Goal: Use online tool/utility: Utilize a website feature to perform a specific function

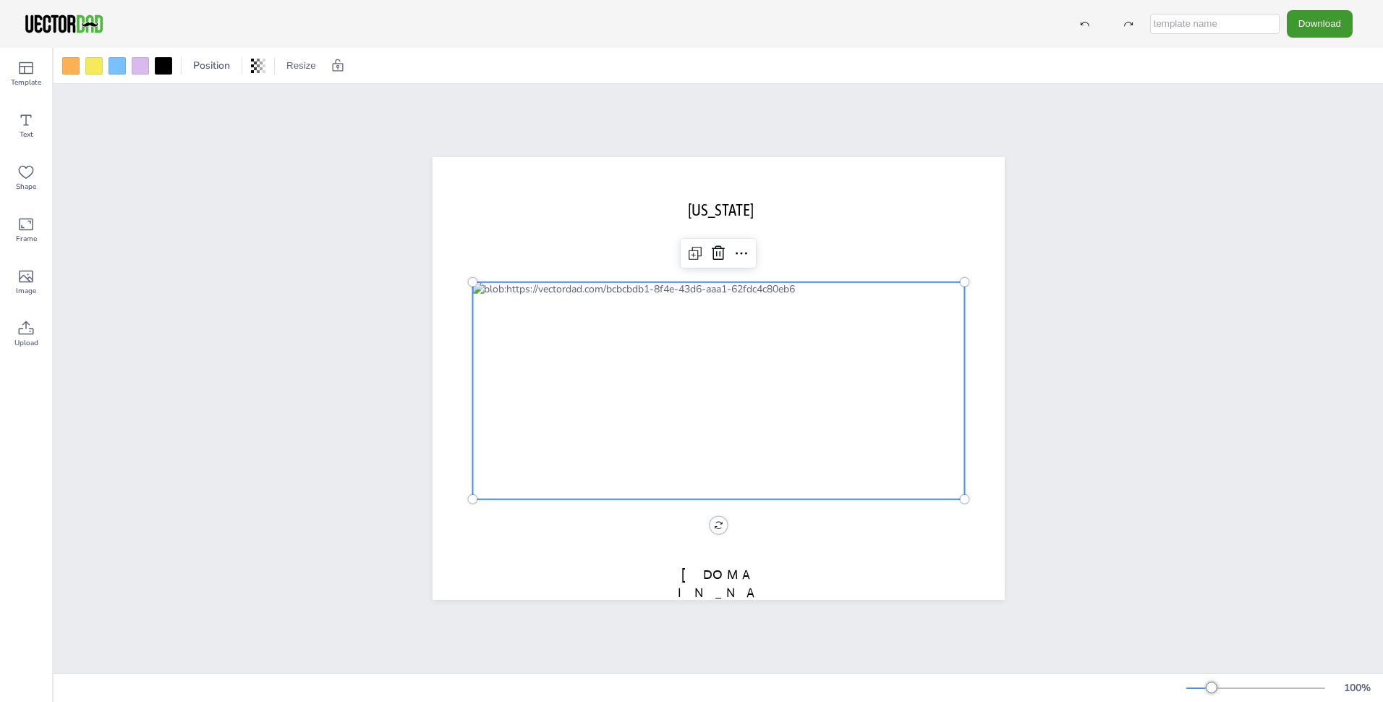
click at [713, 285] on div at bounding box center [718, 390] width 492 height 217
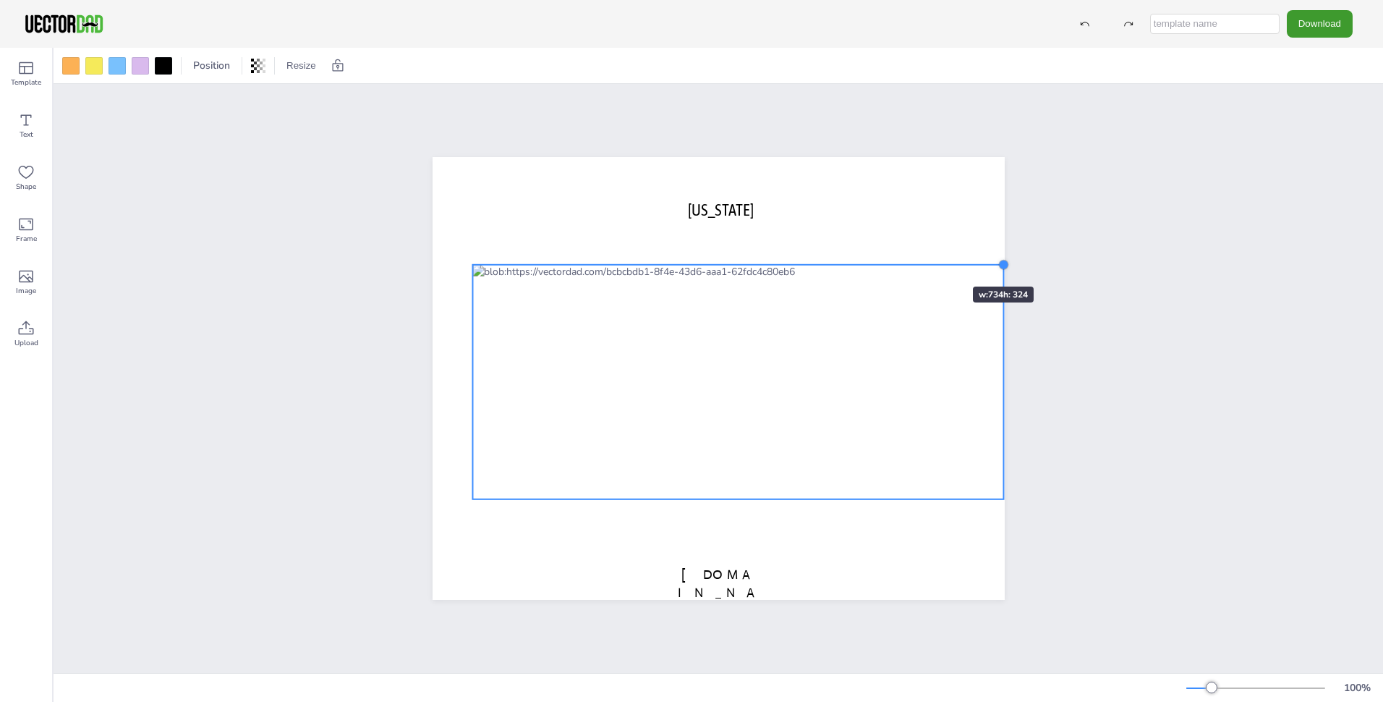
drag, startPoint x: 961, startPoint y: 278, endPoint x: 930, endPoint y: 260, distance: 35.6
click at [930, 260] on div "[US_STATE] [DOMAIN_NAME]" at bounding box center [719, 378] width 572 height 443
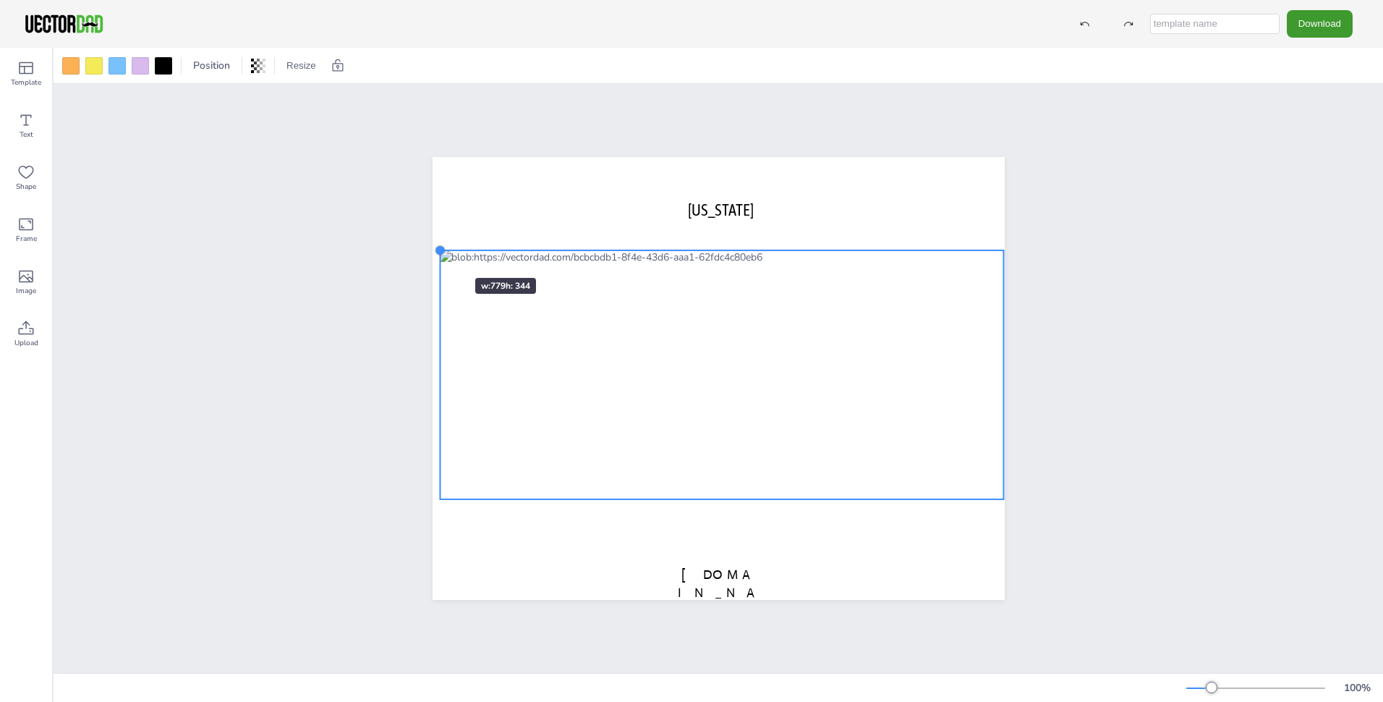
drag, startPoint x: 464, startPoint y: 260, endPoint x: 432, endPoint y: 252, distance: 33.5
click at [433, 252] on div "[US_STATE] [DOMAIN_NAME]" at bounding box center [719, 378] width 572 height 443
click at [712, 484] on div at bounding box center [722, 374] width 564 height 249
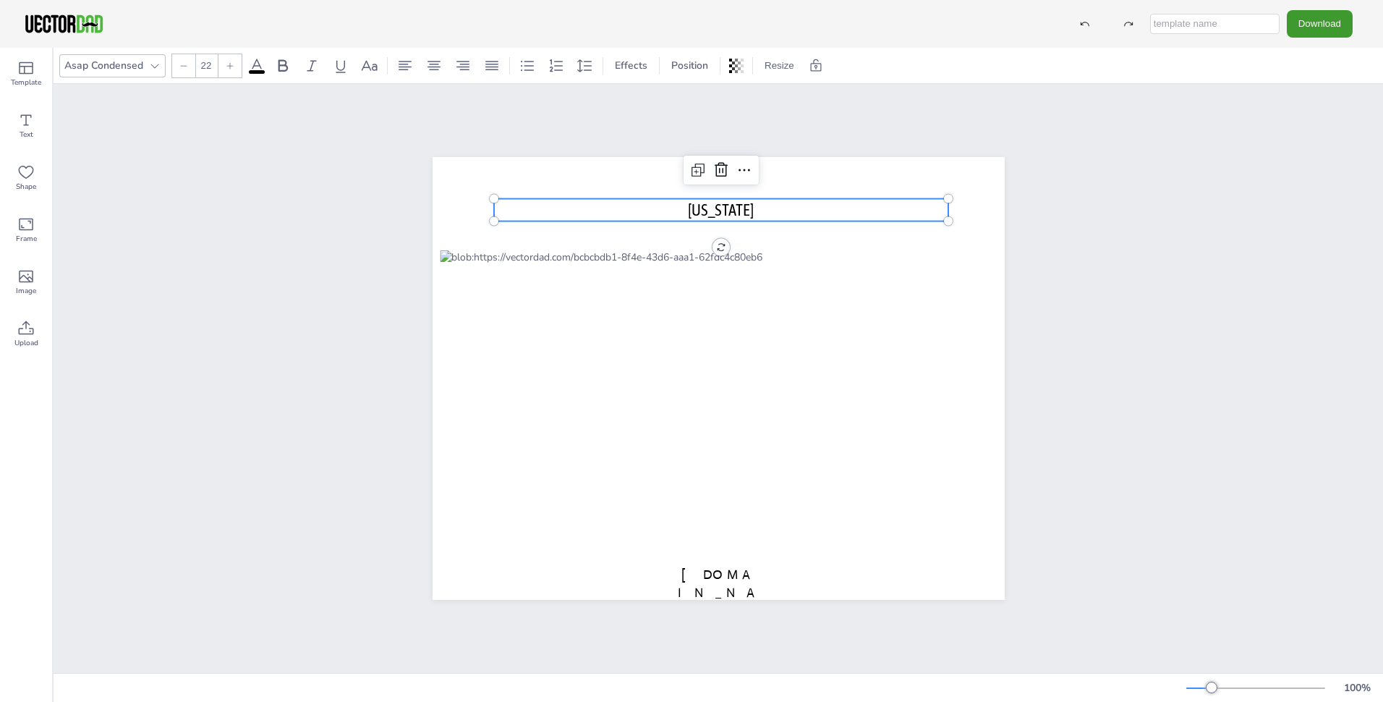
click at [839, 209] on p "[US_STATE]" at bounding box center [721, 210] width 455 height 22
click at [750, 204] on p "[US_STATE]" at bounding box center [721, 210] width 455 height 22
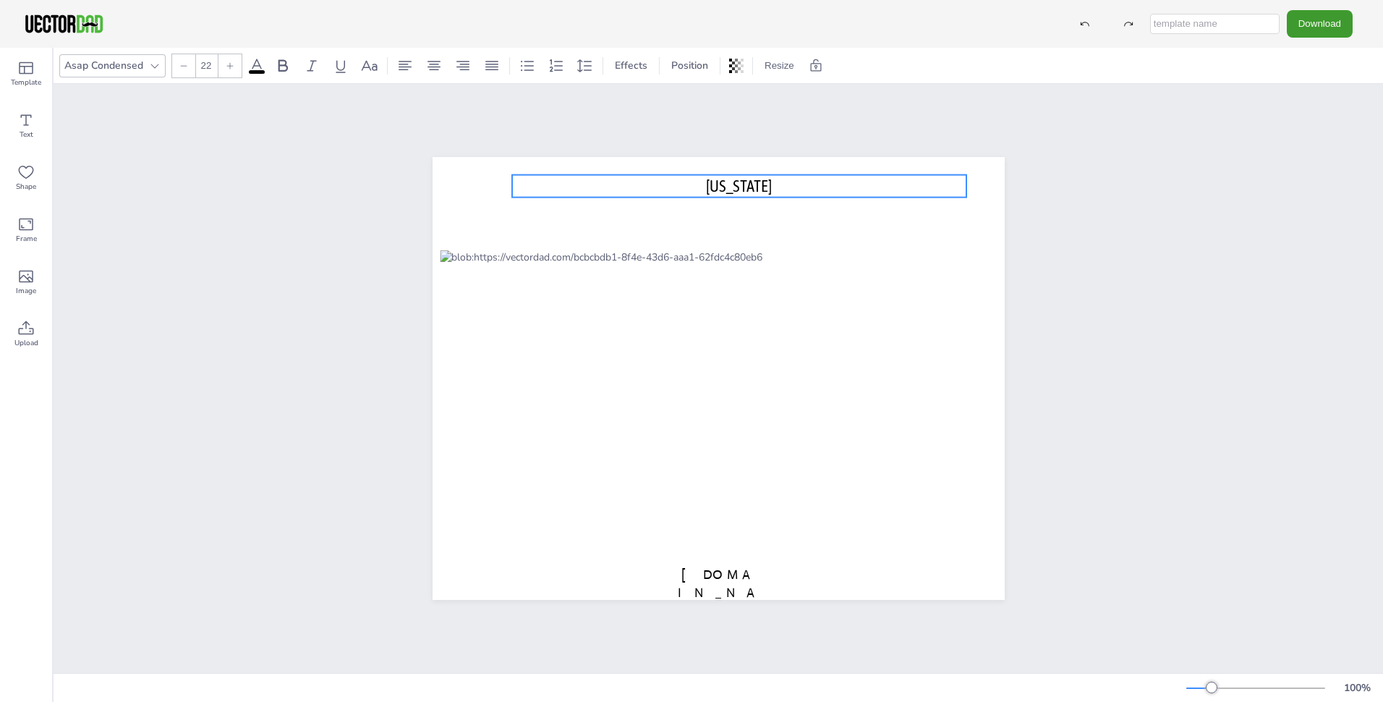
drag, startPoint x: 750, startPoint y: 204, endPoint x: 768, endPoint y: 180, distance: 30.0
click at [768, 180] on p "[US_STATE]" at bounding box center [739, 186] width 455 height 22
click at [779, 69] on button "Resize" at bounding box center [779, 65] width 41 height 23
click at [878, 95] on li "US Letter Landscape (11in x 8.5in)" at bounding box center [846, 95] width 175 height 28
click at [777, 181] on p "[US_STATE]" at bounding box center [739, 186] width 455 height 22
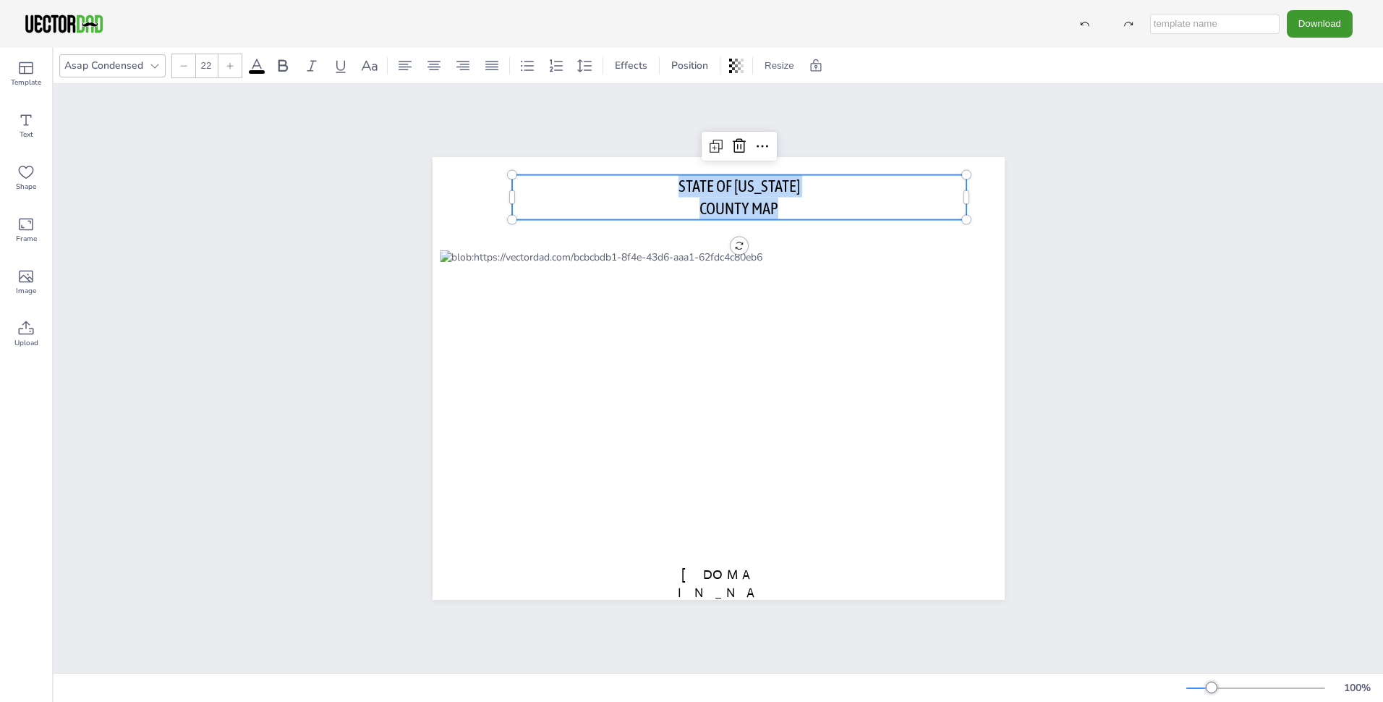
drag, startPoint x: 771, startPoint y: 202, endPoint x: 661, endPoint y: 182, distance: 111.8
click at [661, 182] on div "STATE OF [US_STATE] COUNTY MAP" at bounding box center [739, 197] width 455 height 45
click at [146, 62] on div at bounding box center [154, 65] width 17 height 17
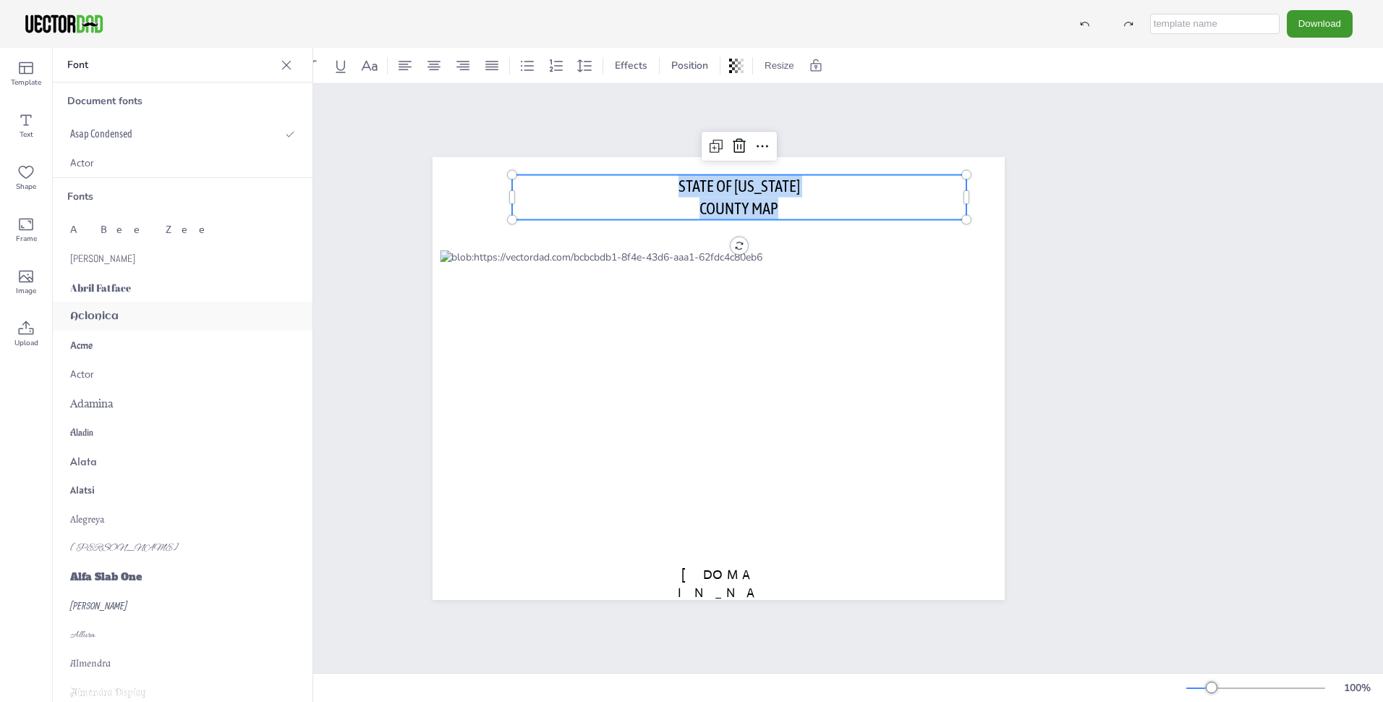
click at [157, 305] on div "Aclonica" at bounding box center [183, 316] width 260 height 29
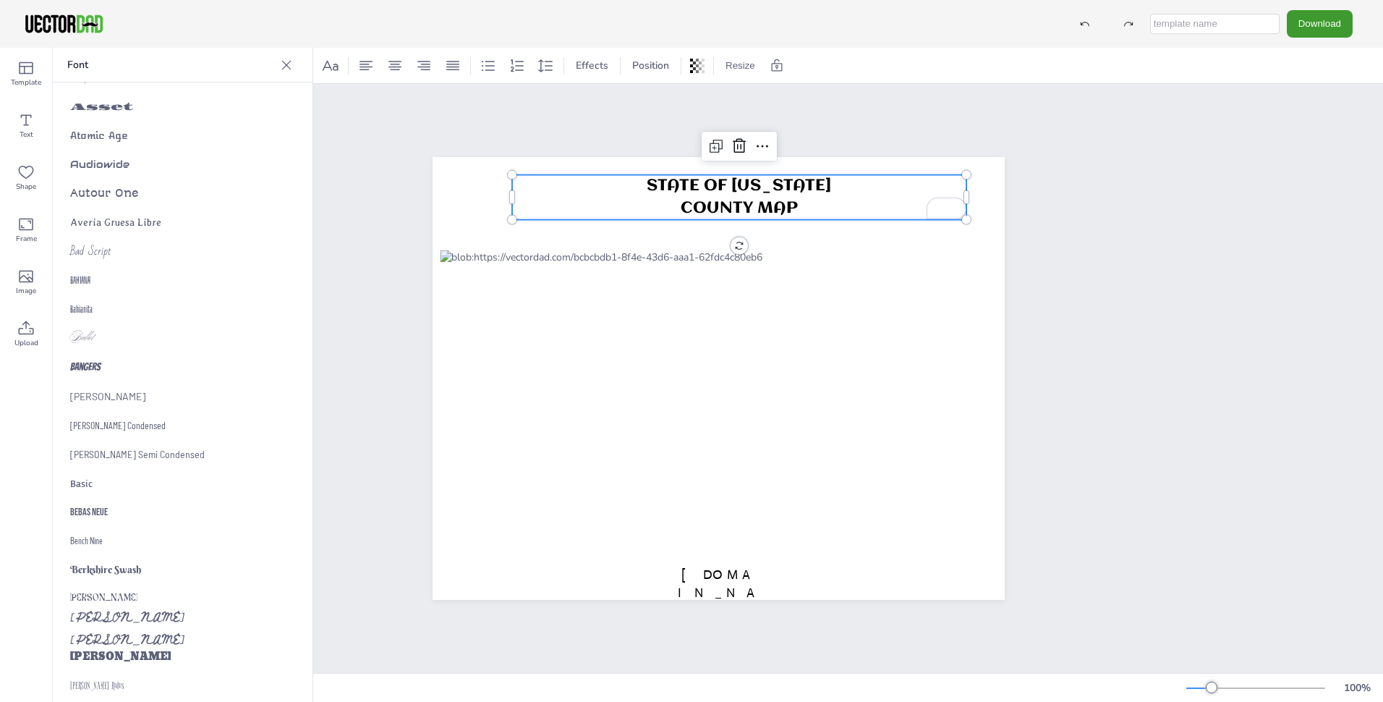
scroll to position [795, 0]
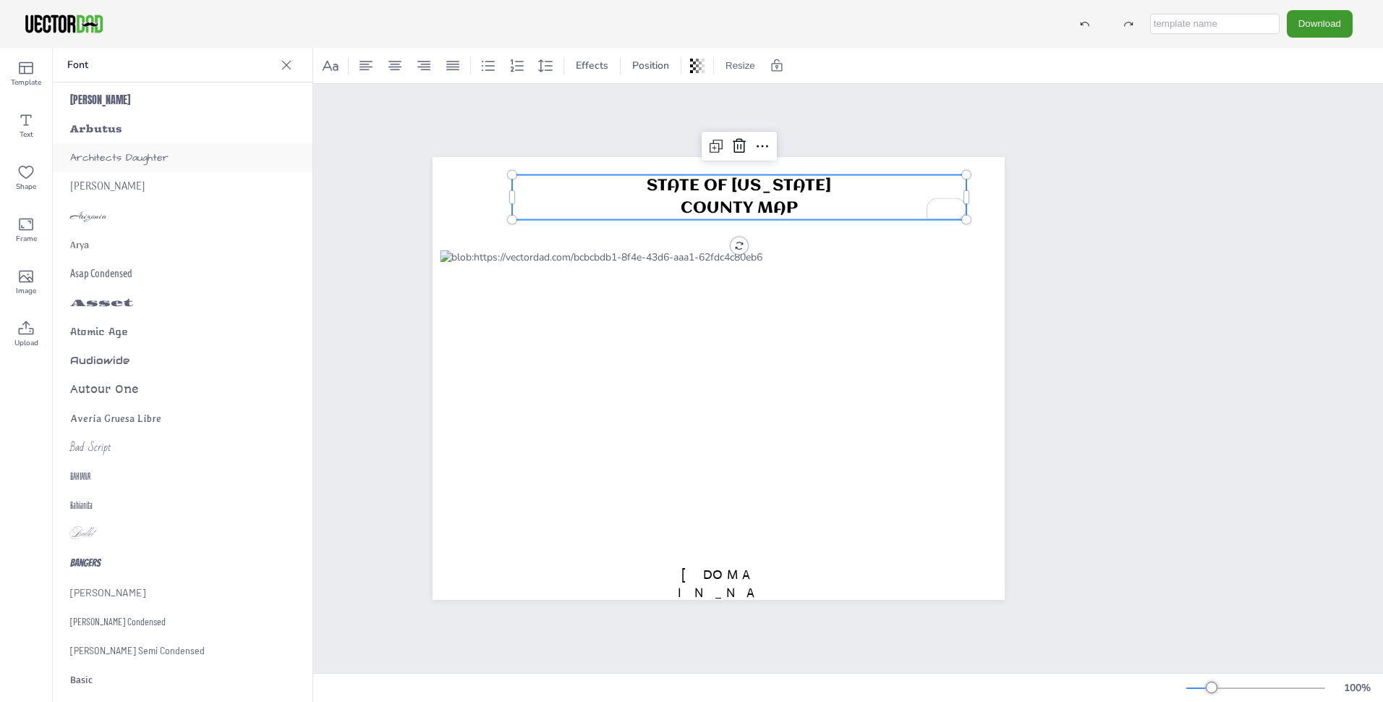
click at [132, 159] on span "Architects Daughter" at bounding box center [119, 157] width 98 height 14
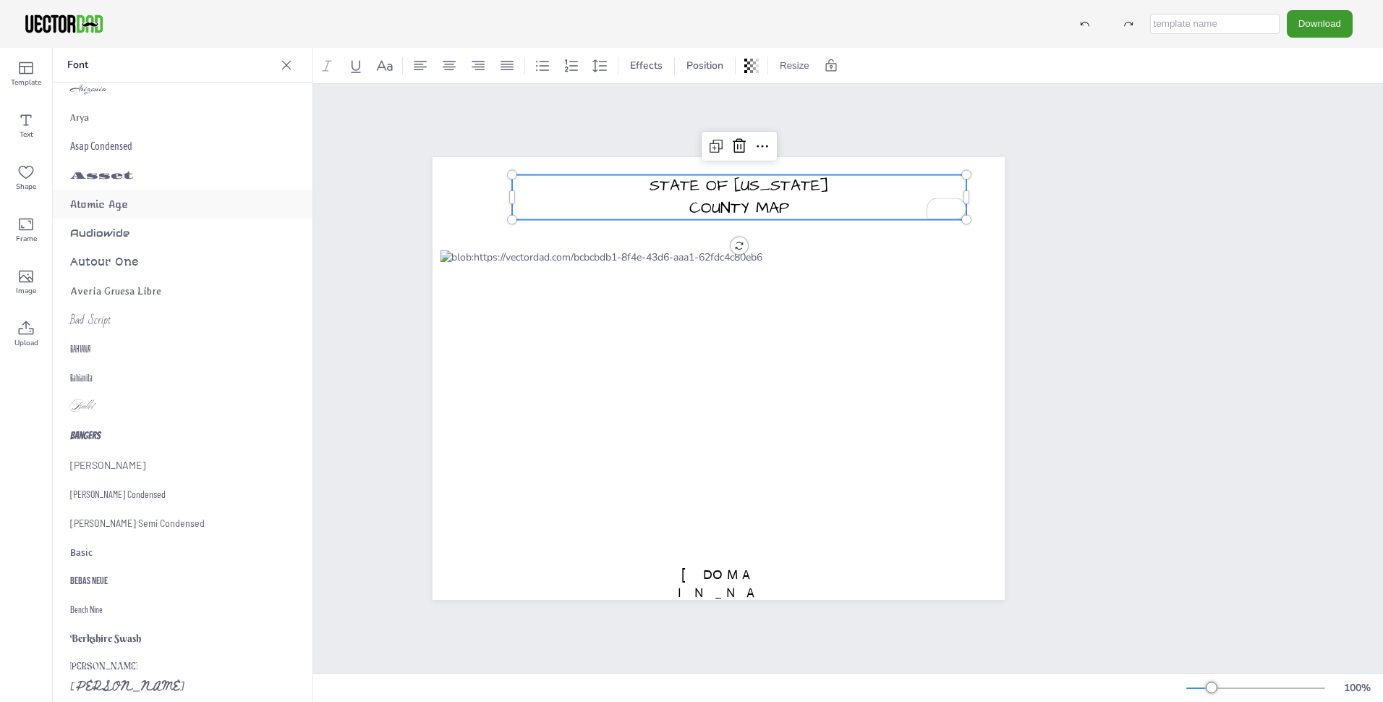
scroll to position [1012, 0]
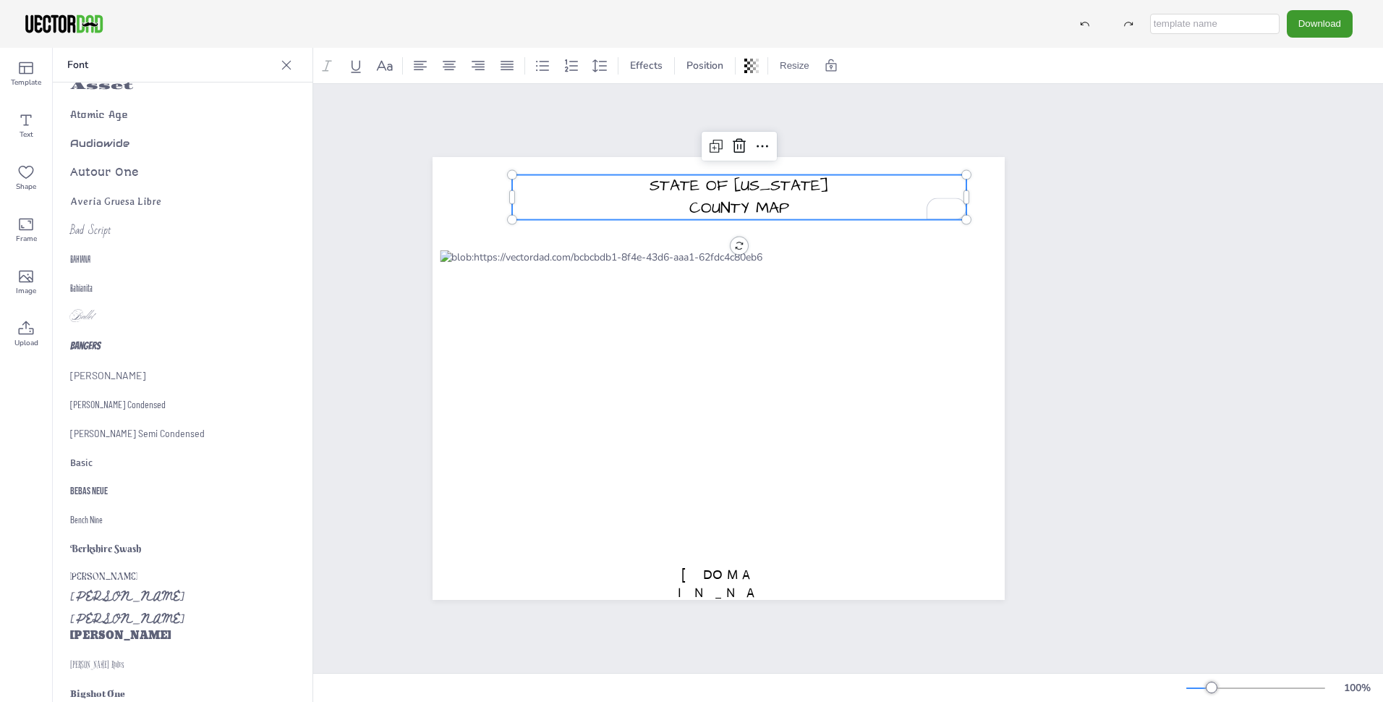
click at [292, 61] on icon at bounding box center [286, 65] width 14 height 14
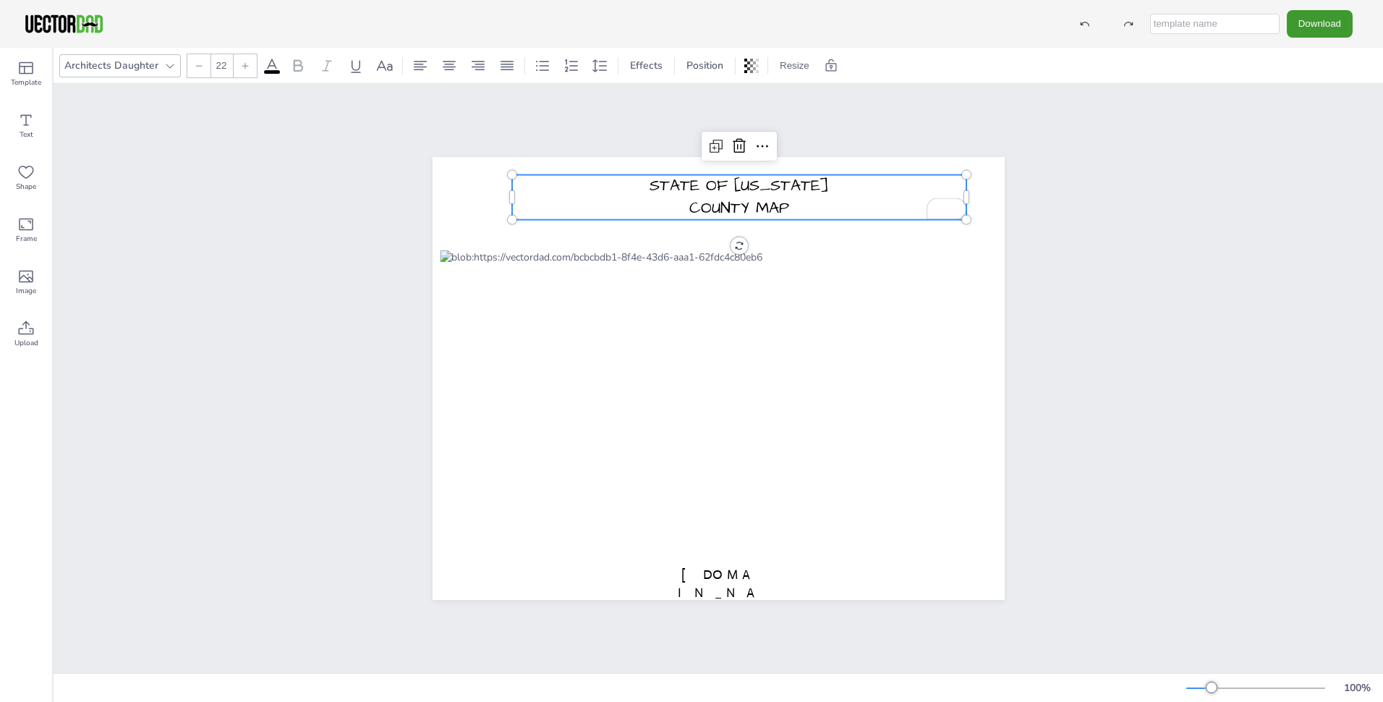
click at [241, 69] on icon at bounding box center [245, 65] width 9 height 9
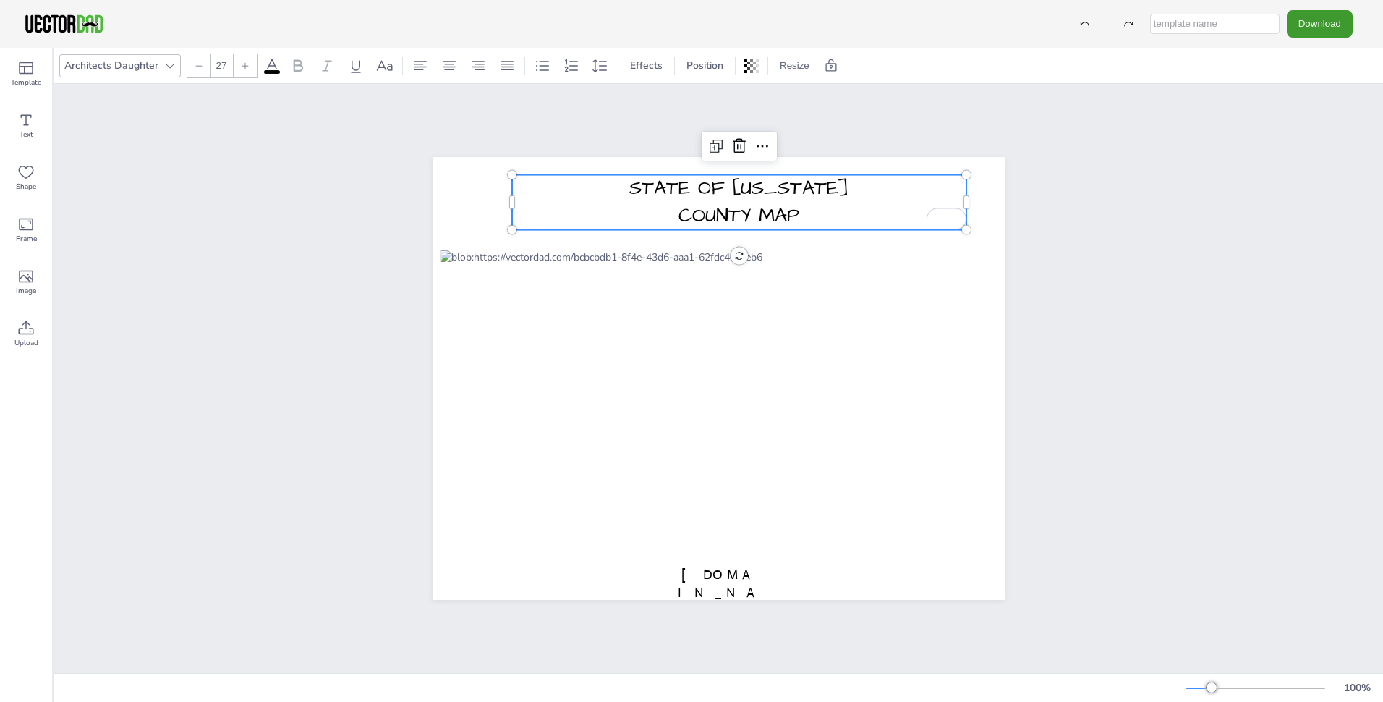
click at [241, 69] on icon at bounding box center [245, 65] width 9 height 9
type input "30"
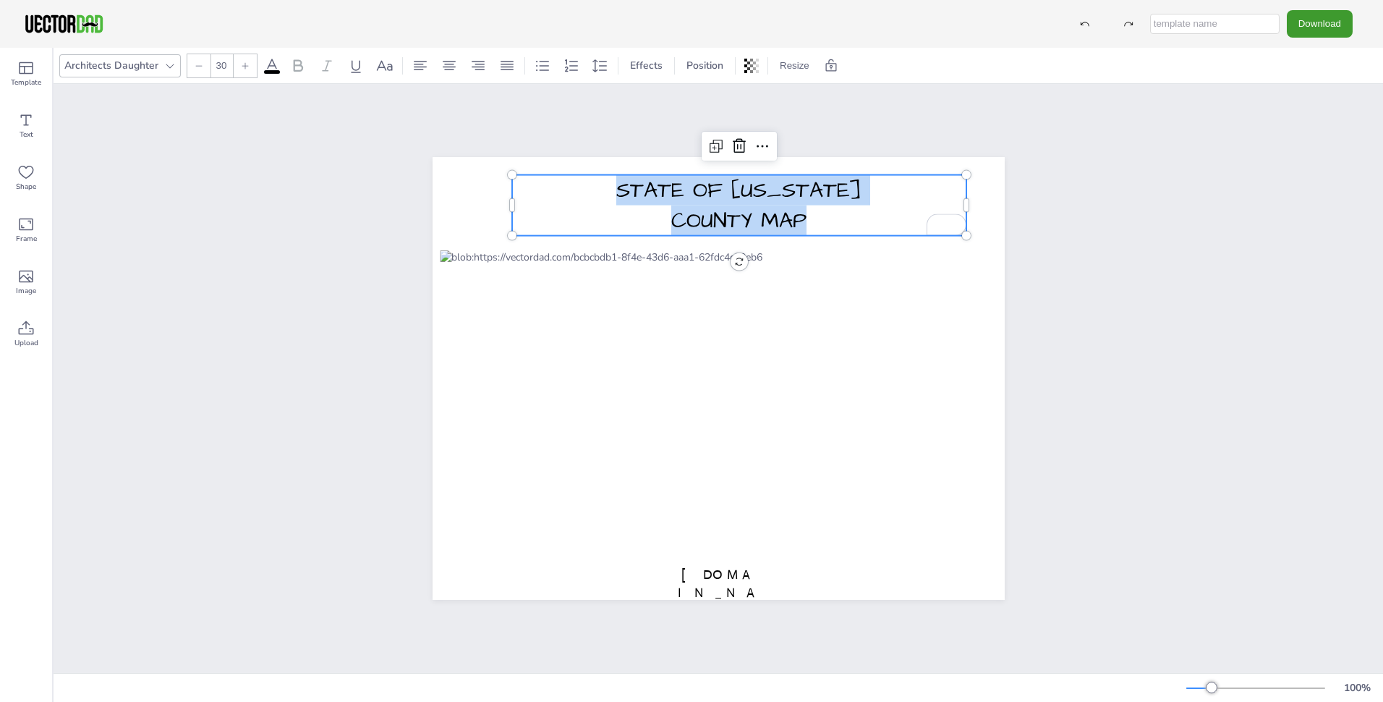
click at [273, 66] on icon at bounding box center [272, 66] width 13 height 14
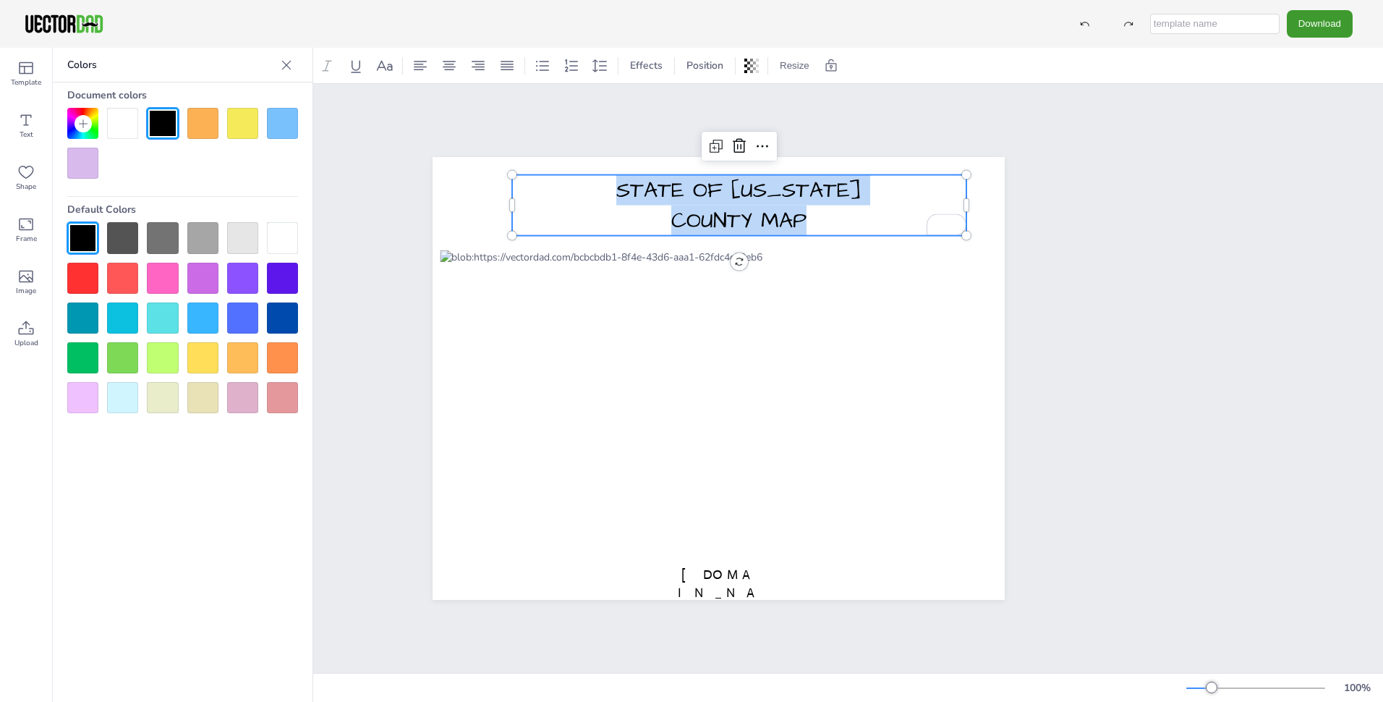
click at [273, 66] on p "Colors" at bounding box center [171, 65] width 208 height 35
click at [279, 64] on div at bounding box center [286, 65] width 23 height 23
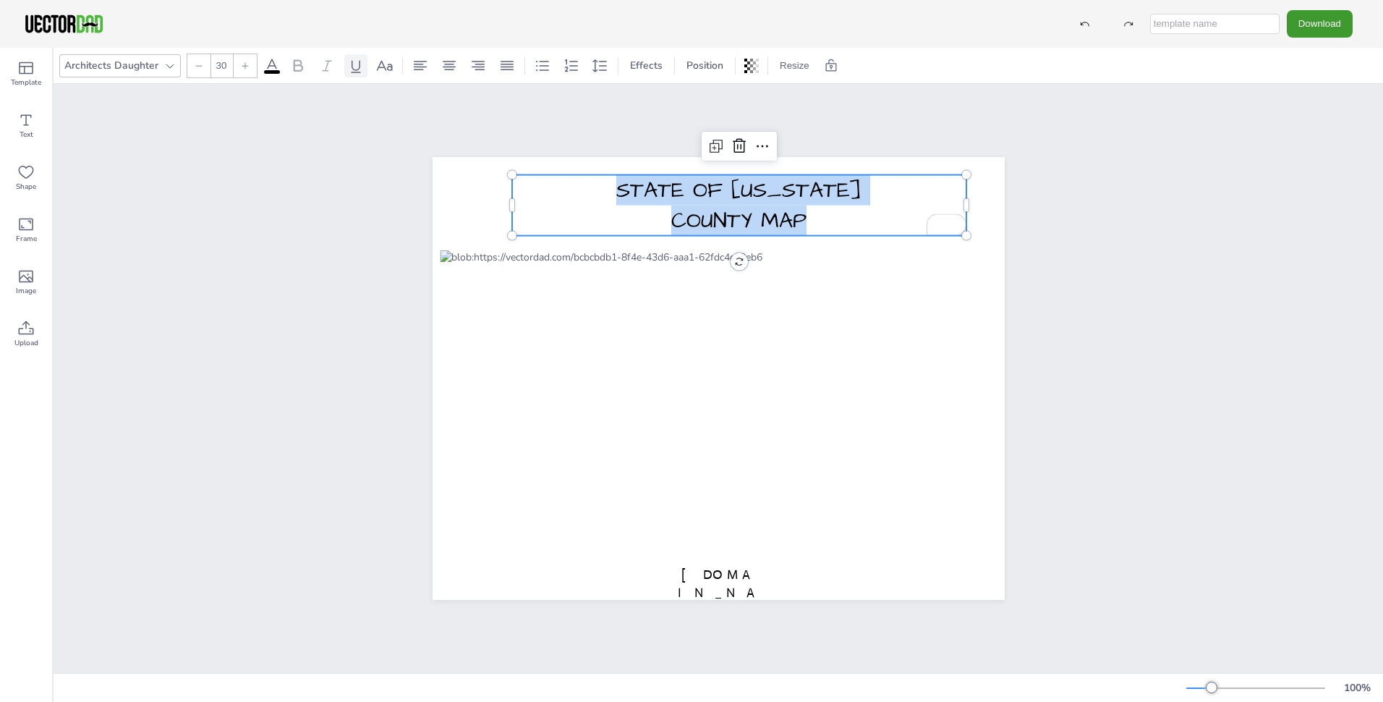
click at [349, 69] on icon at bounding box center [355, 65] width 17 height 17
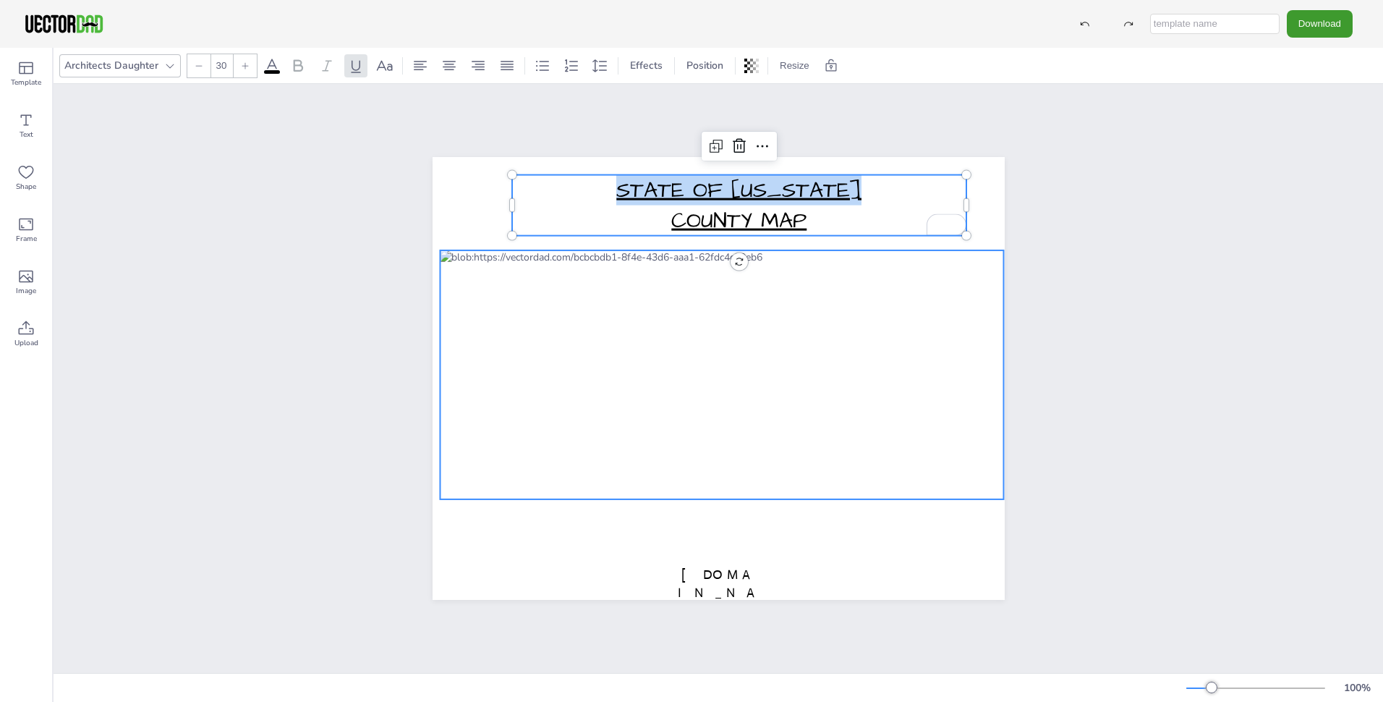
click at [611, 277] on div at bounding box center [722, 374] width 564 height 249
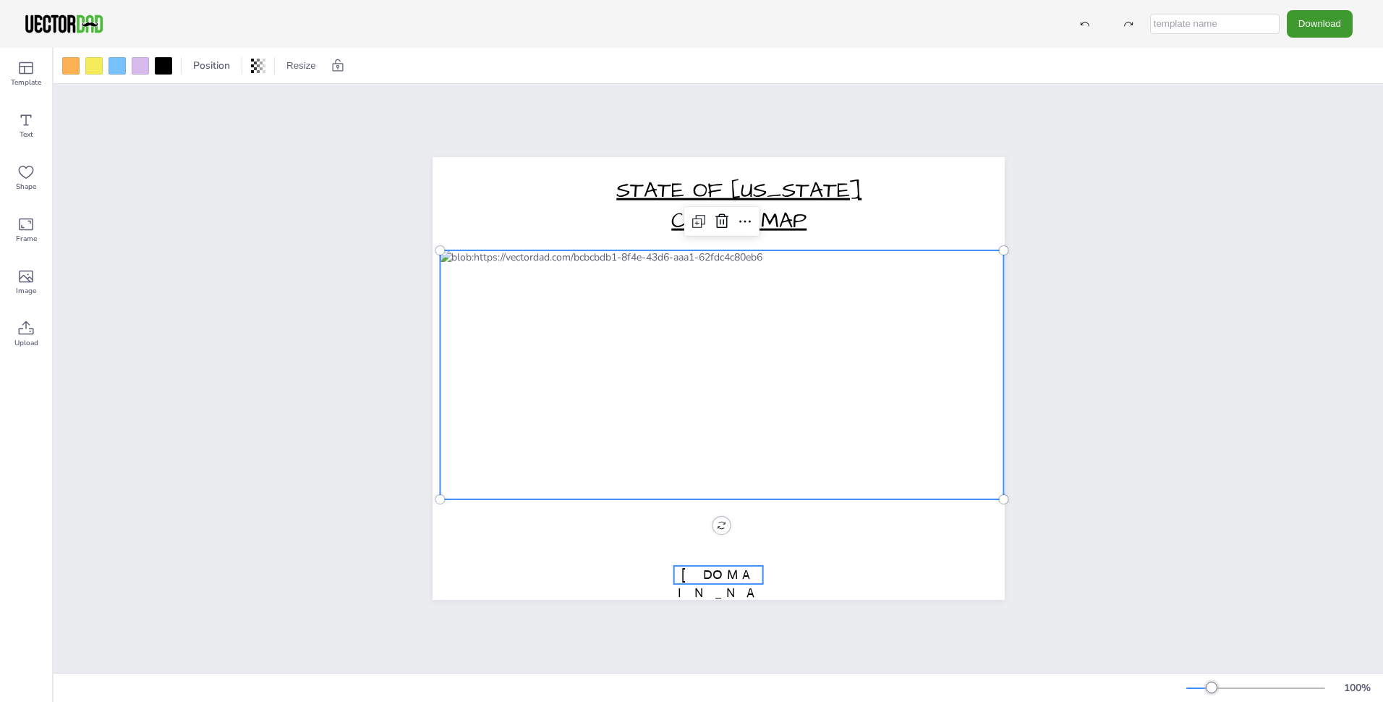
click at [732, 567] on span "[DOMAIN_NAME]" at bounding box center [718, 593] width 81 height 52
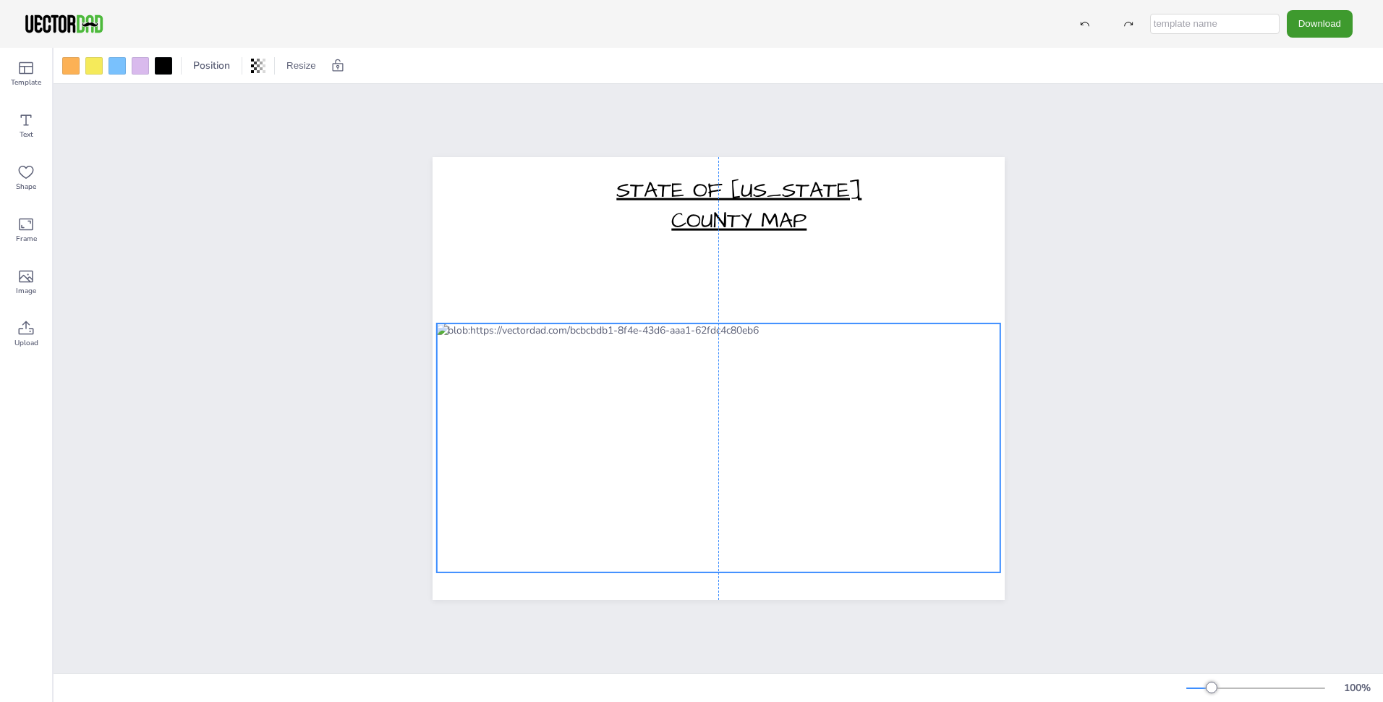
drag, startPoint x: 778, startPoint y: 334, endPoint x: 775, endPoint y: 407, distance: 73.1
click at [775, 407] on div at bounding box center [718, 447] width 564 height 249
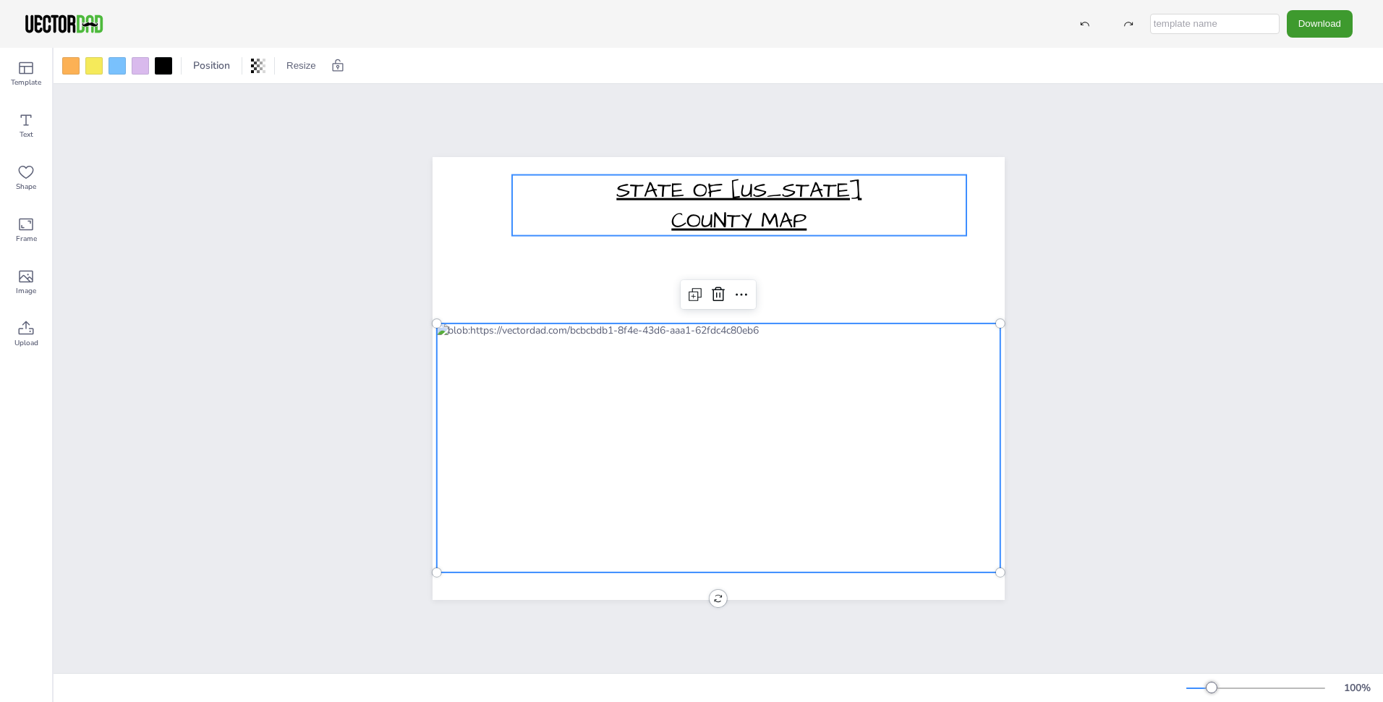
click at [737, 205] on span "COUNTY MAP" at bounding box center [738, 220] width 135 height 30
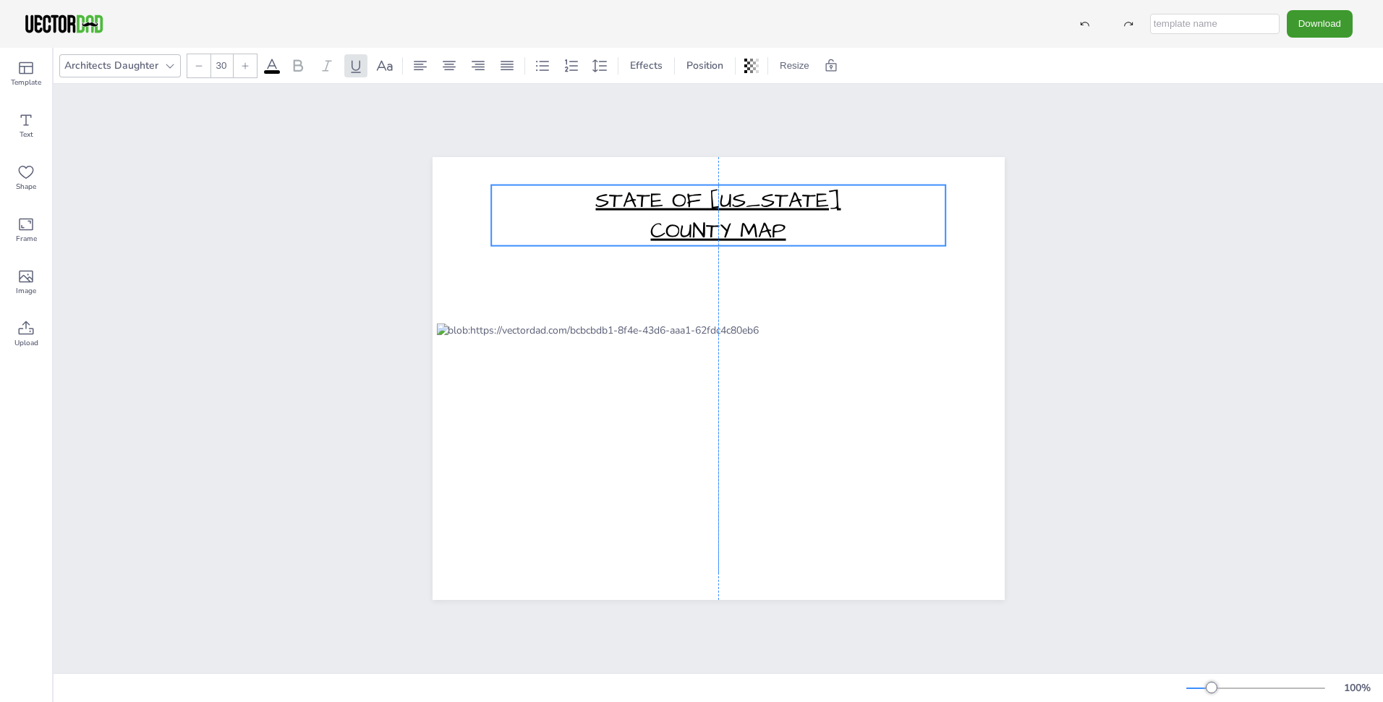
drag, startPoint x: 810, startPoint y: 208, endPoint x: 789, endPoint y: 219, distance: 24.3
click at [789, 219] on p "COUNTY MAP" at bounding box center [718, 231] width 455 height 30
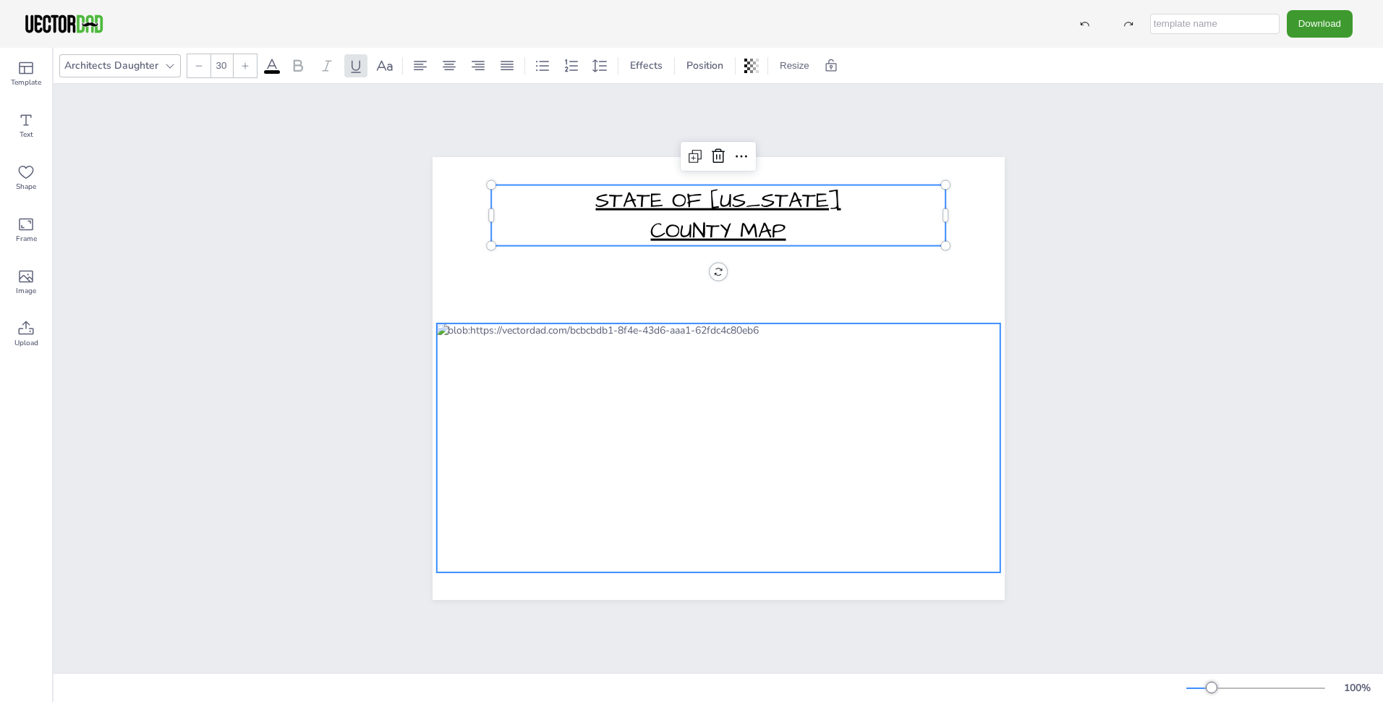
click at [814, 404] on div at bounding box center [718, 447] width 564 height 249
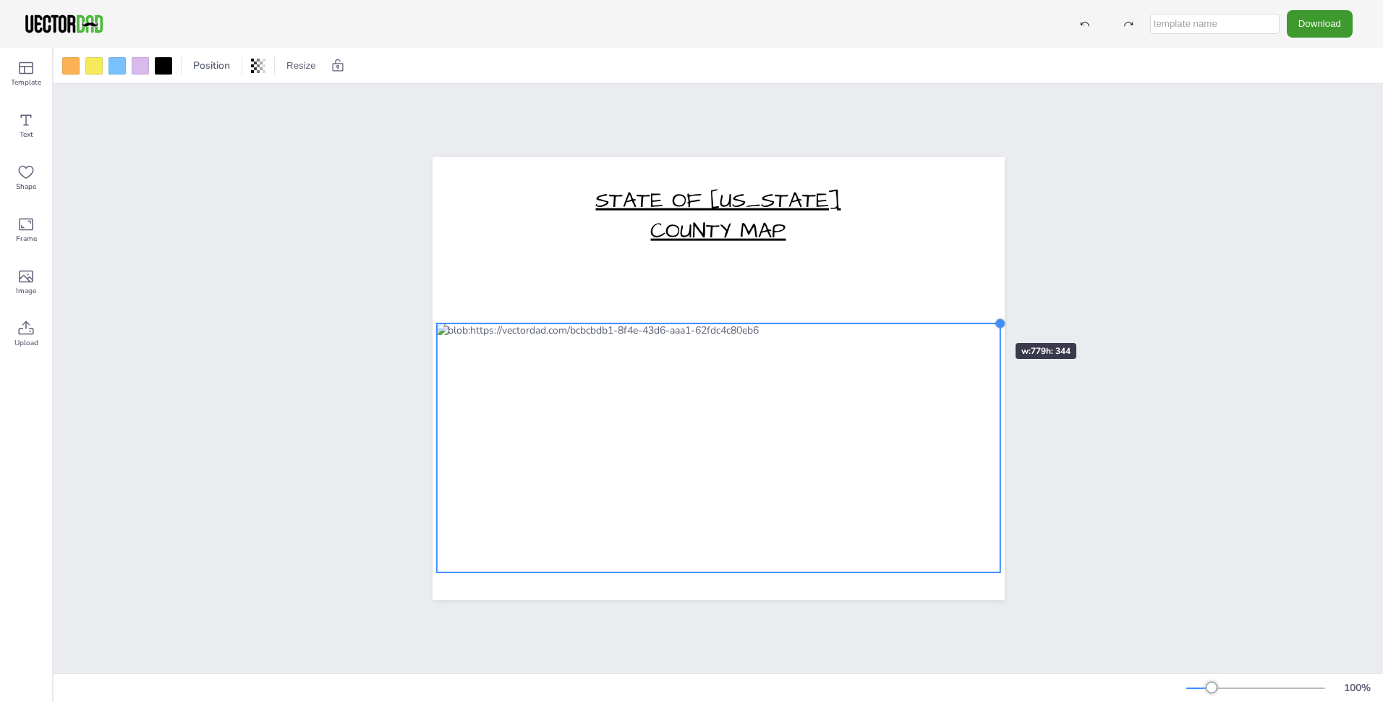
drag, startPoint x: 991, startPoint y: 317, endPoint x: 972, endPoint y: 317, distance: 18.8
click at [972, 317] on div "STATE OF [US_STATE] COUNTY MAP" at bounding box center [719, 378] width 572 height 443
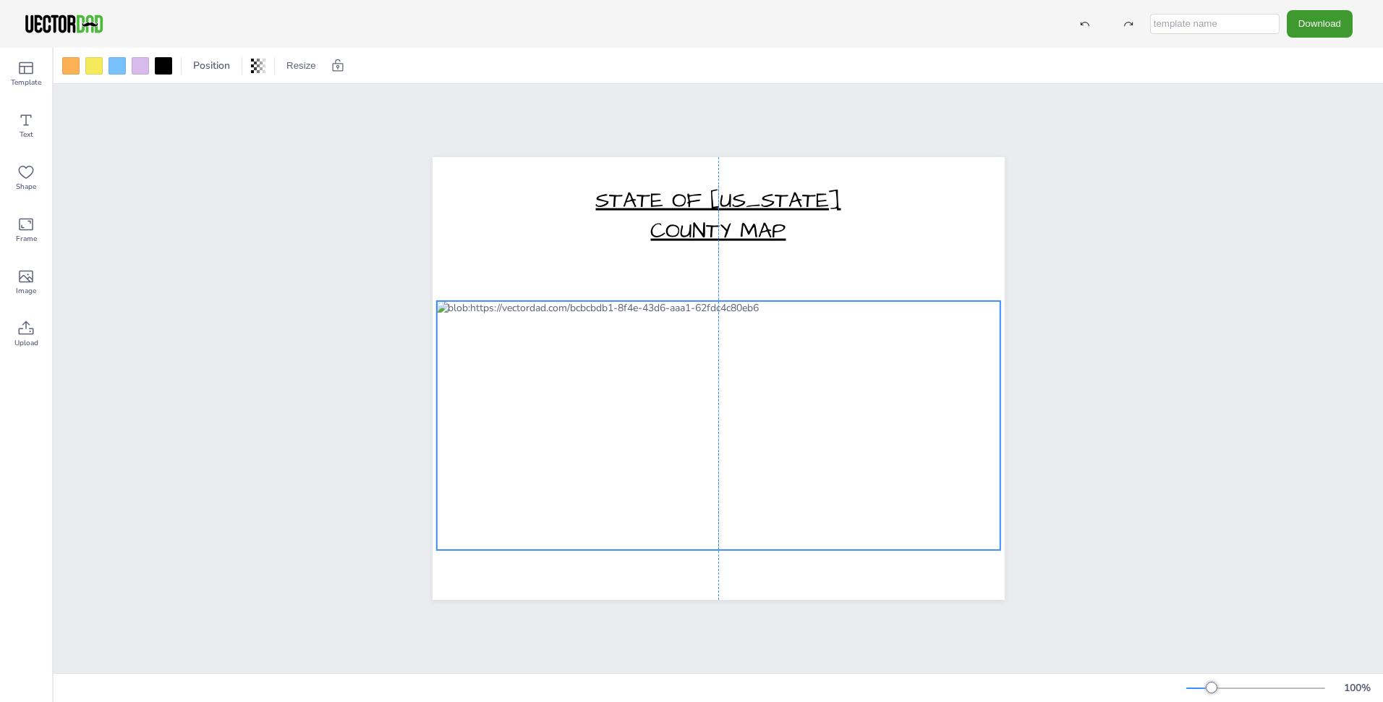
drag, startPoint x: 746, startPoint y: 403, endPoint x: 745, endPoint y: 381, distance: 22.4
click at [745, 381] on div at bounding box center [718, 425] width 564 height 249
click at [25, 322] on icon at bounding box center [25, 328] width 17 height 17
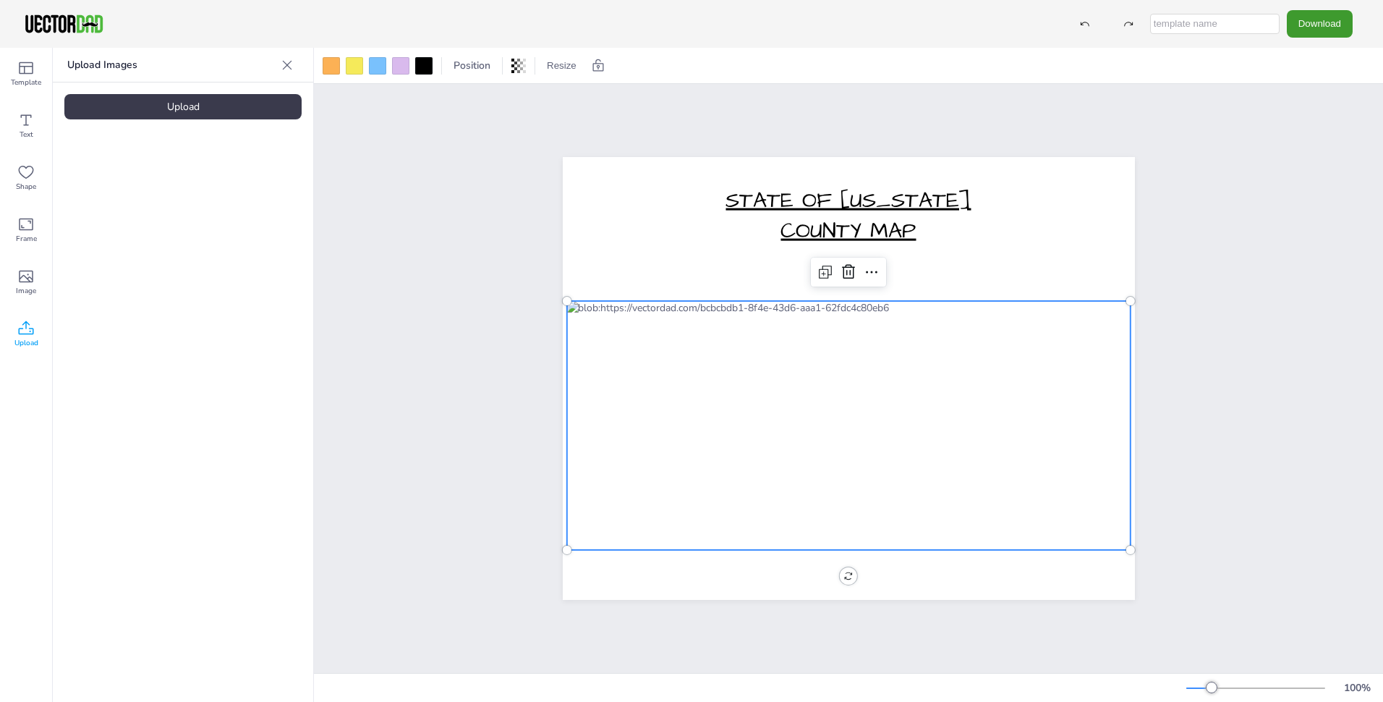
click at [289, 61] on icon at bounding box center [287, 65] width 14 height 14
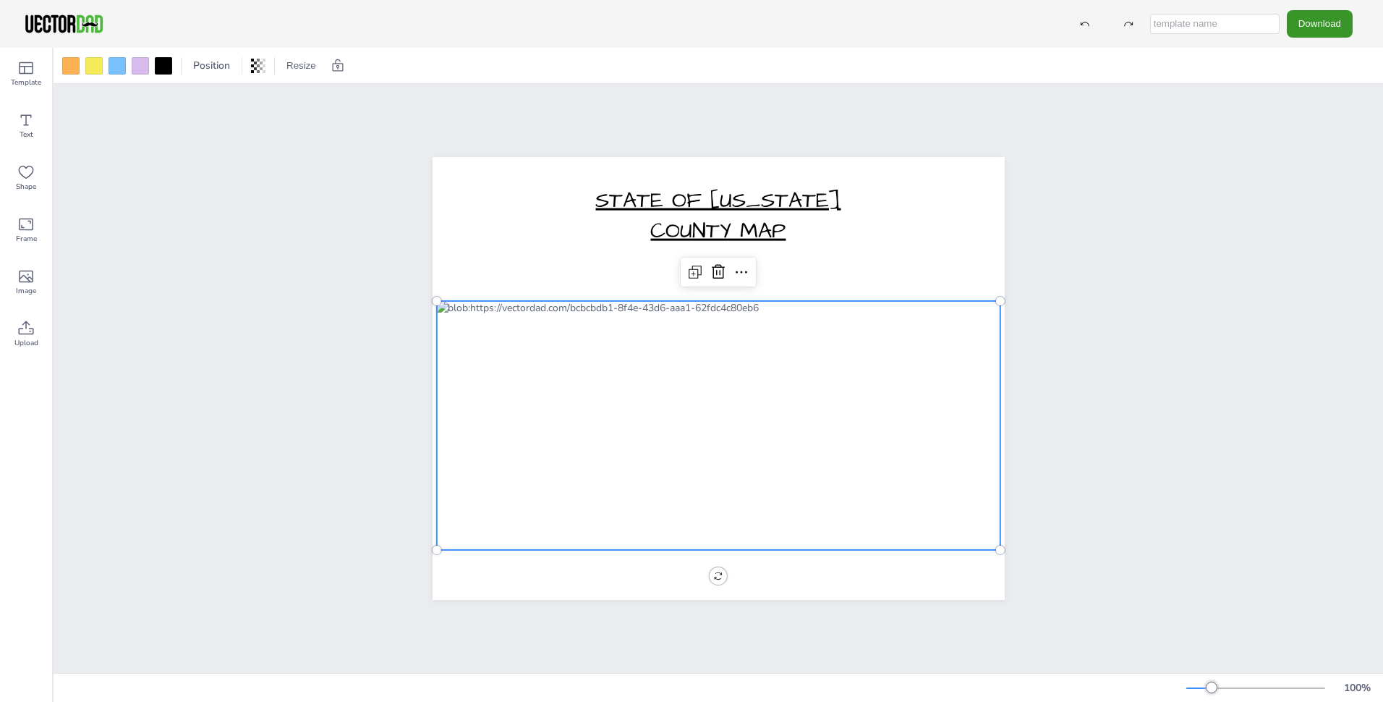
click at [1320, 29] on button "Download" at bounding box center [1320, 23] width 66 height 27
click at [1307, 116] on li "JPG" at bounding box center [1324, 118] width 119 height 30
